Goal: Go to known website: Access a specific website the user already knows

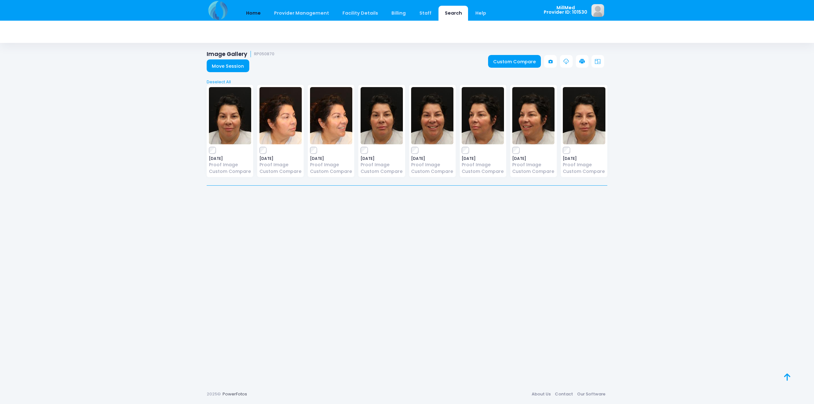
click at [264, 11] on link "Home" at bounding box center [253, 13] width 27 height 15
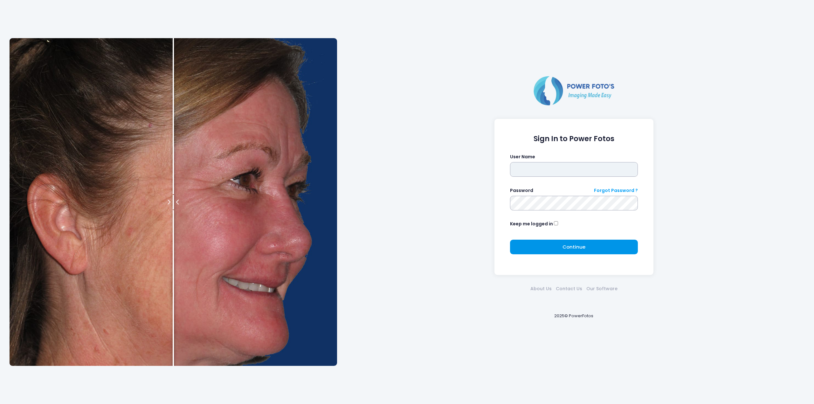
type input "*******"
click at [565, 248] on span "Continue" at bounding box center [574, 247] width 23 height 7
